Goal: Task Accomplishment & Management: Manage account settings

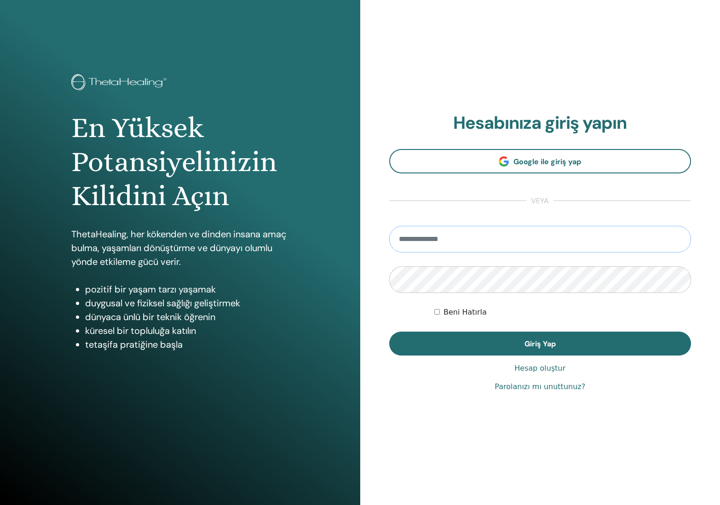
type input "**********"
click at [540, 344] on button "Giriş Yap" at bounding box center [540, 344] width 302 height 24
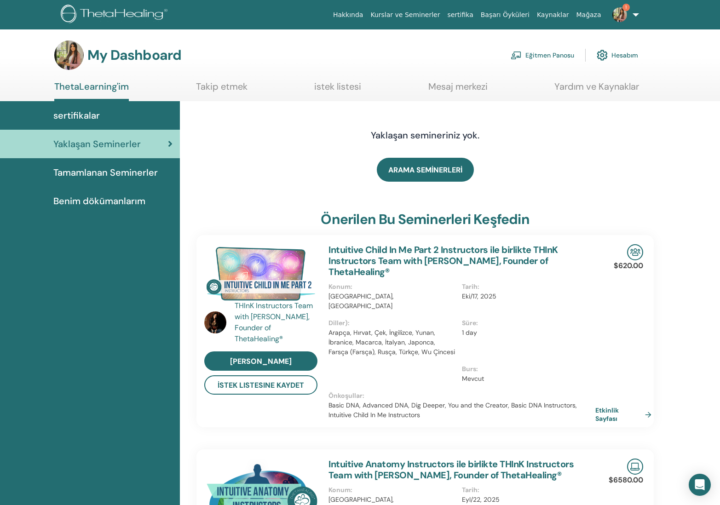
click at [551, 53] on link "Eğitmen Panosu" at bounding box center [543, 55] width 64 height 20
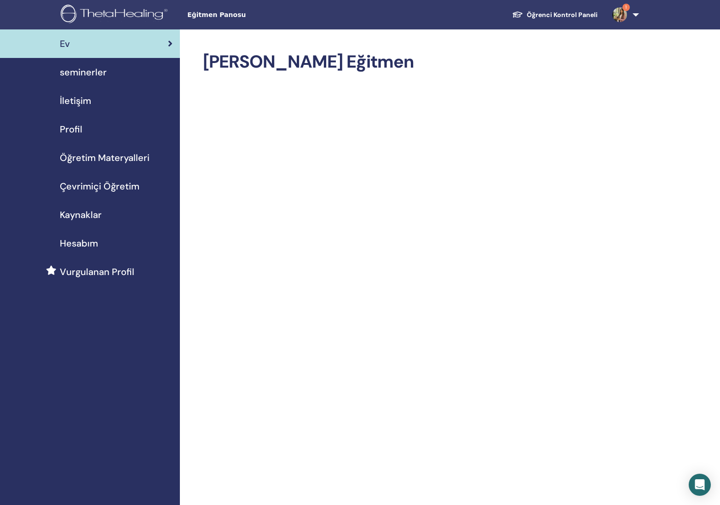
click at [100, 187] on span "Çevrimiçi Öğretim" at bounding box center [100, 187] width 80 height 14
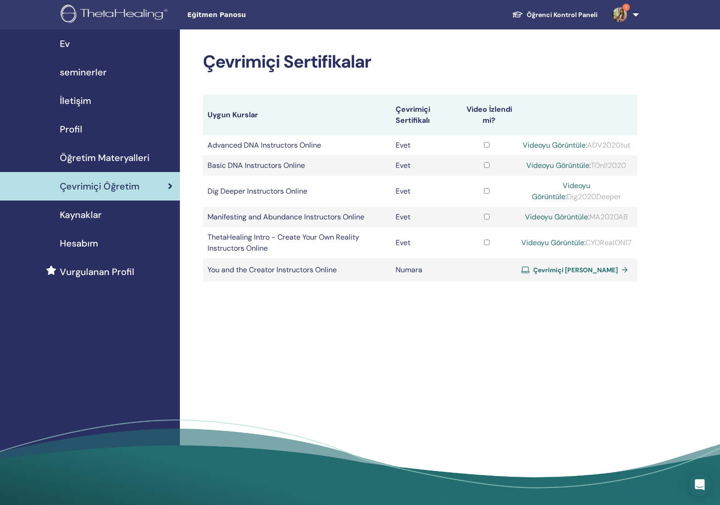
click at [95, 71] on span "seminerler" at bounding box center [83, 72] width 47 height 14
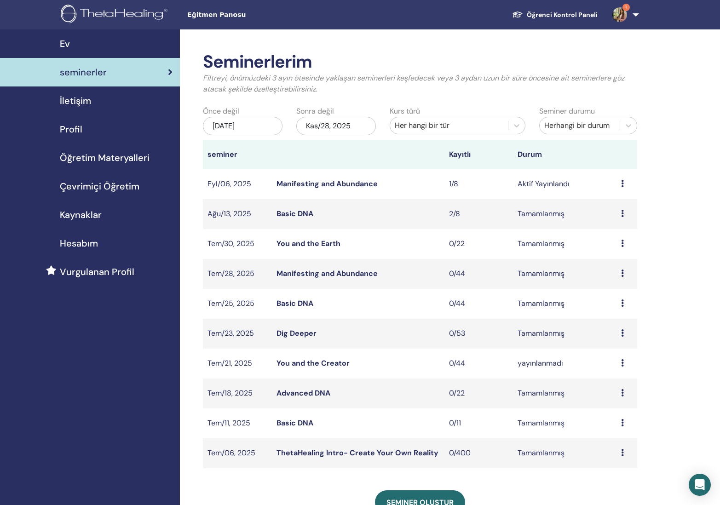
click at [346, 183] on link "Manifesting and Abundance" at bounding box center [327, 184] width 101 height 10
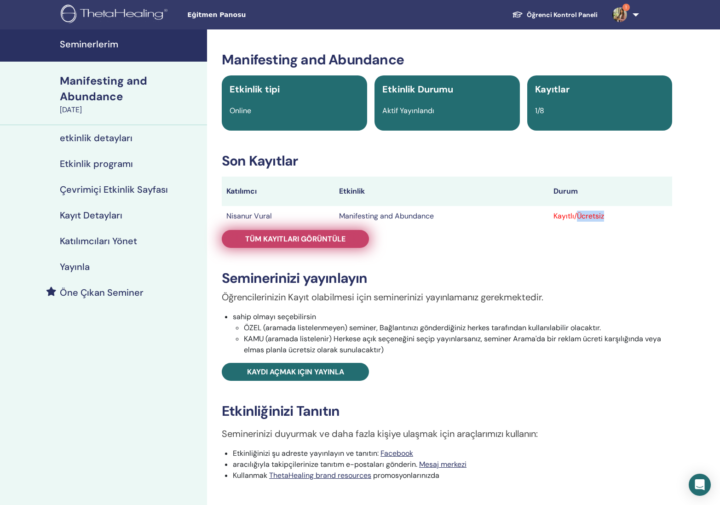
click at [283, 236] on span "Tüm kayıtları görüntüle" at bounding box center [295, 239] width 100 height 10
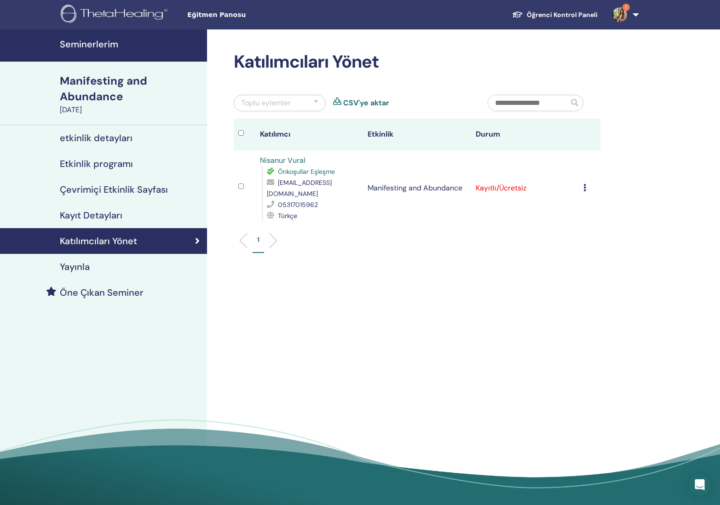
click at [585, 184] on icon at bounding box center [585, 187] width 3 height 7
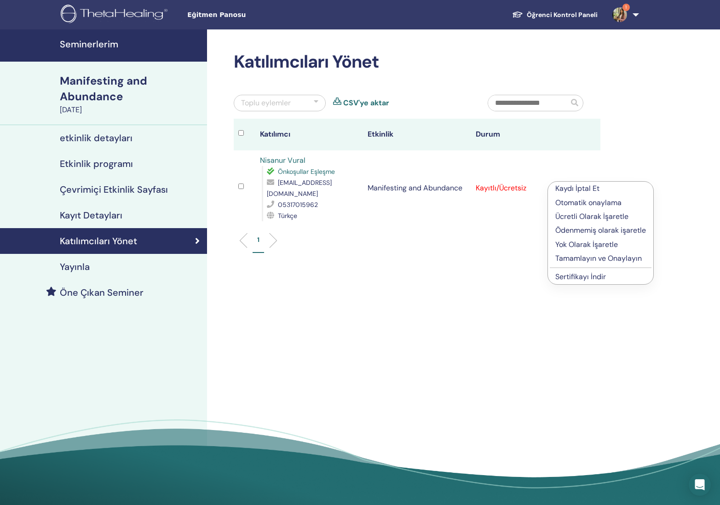
click at [592, 213] on p "Ücretli Olarak İşaretle" at bounding box center [601, 216] width 91 height 11
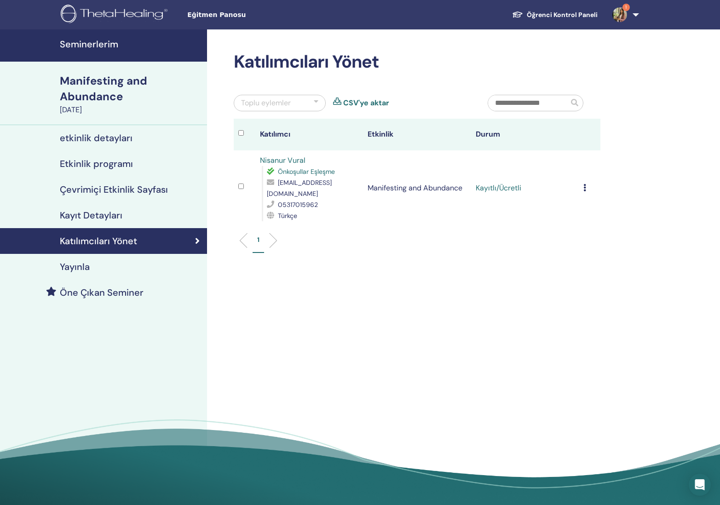
click at [100, 138] on h4 "etkinlik detayları" at bounding box center [96, 138] width 73 height 11
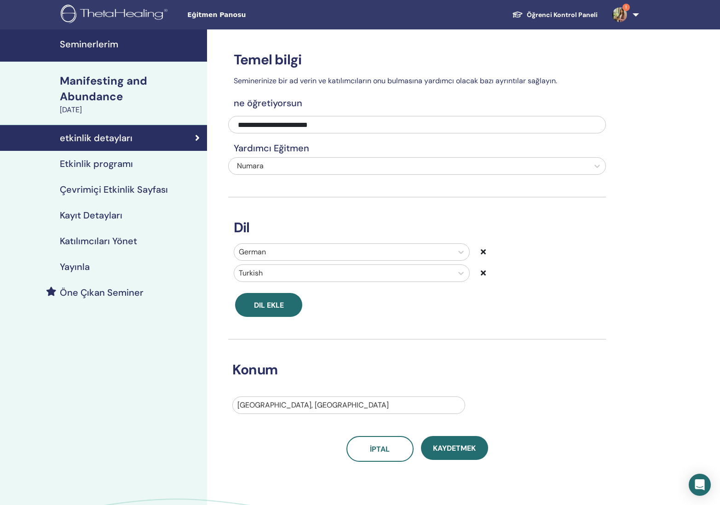
click at [94, 163] on h4 "Etkinlik programı" at bounding box center [96, 163] width 73 height 11
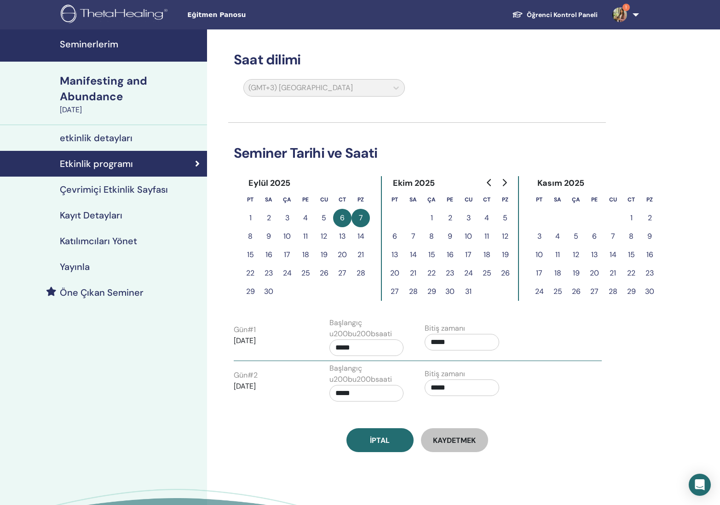
click at [120, 191] on h4 "Çevrimiçi Etkinlik Sayfası" at bounding box center [114, 189] width 108 height 11
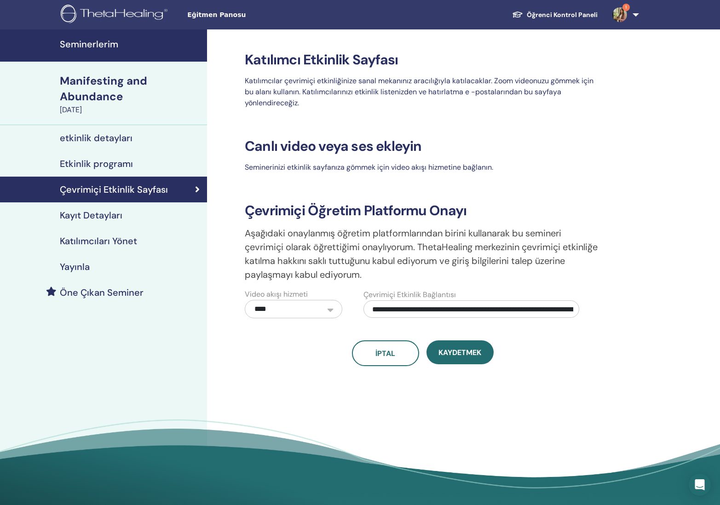
click at [113, 215] on h4 "Kayıt Detayları" at bounding box center [91, 215] width 63 height 11
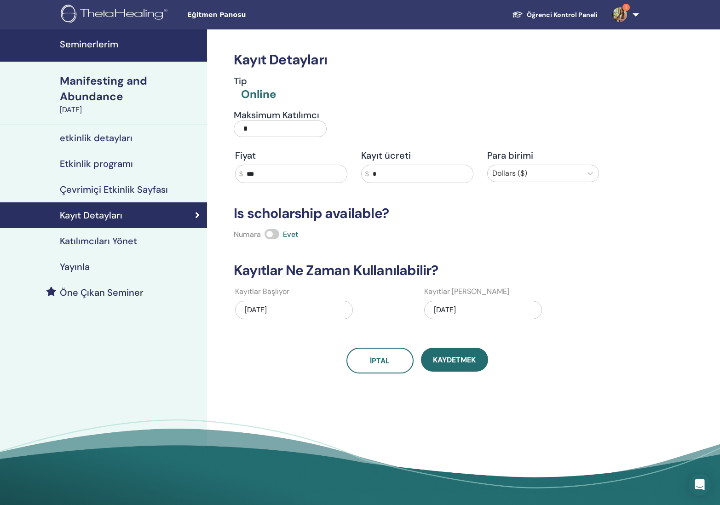
click at [110, 241] on h4 "Katılımcıları Yönet" at bounding box center [98, 241] width 77 height 11
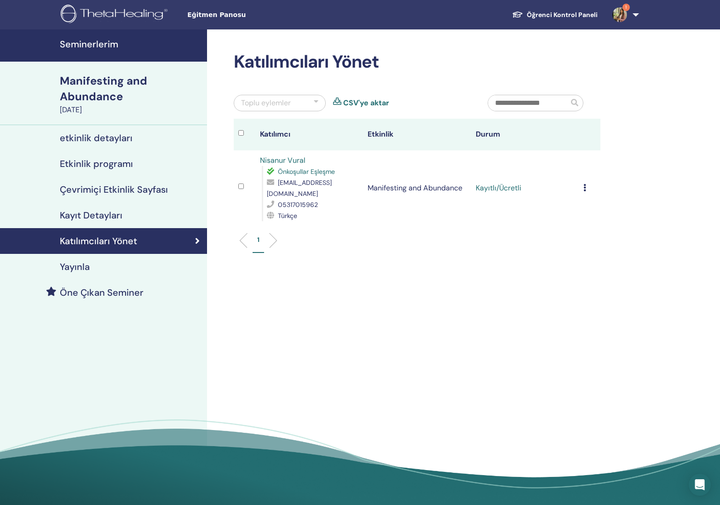
click at [91, 267] on div "Yayınla" at bounding box center [103, 266] width 192 height 11
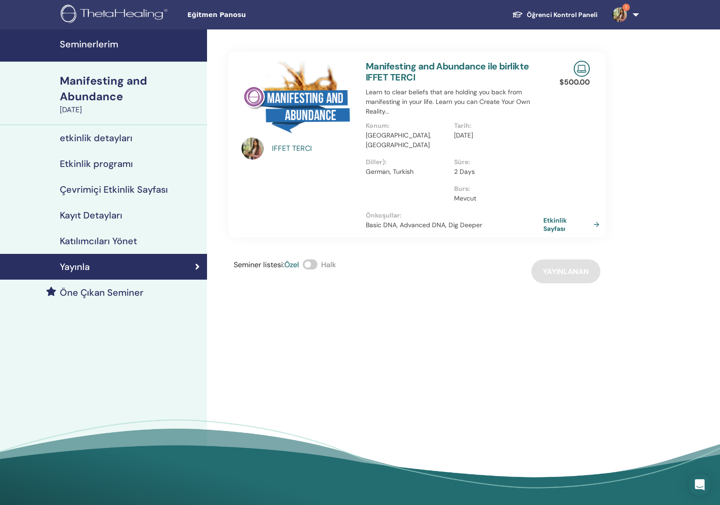
click at [555, 216] on link "Etkinlik Sayfası" at bounding box center [574, 224] width 60 height 17
